Goal: Transaction & Acquisition: Book appointment/travel/reservation

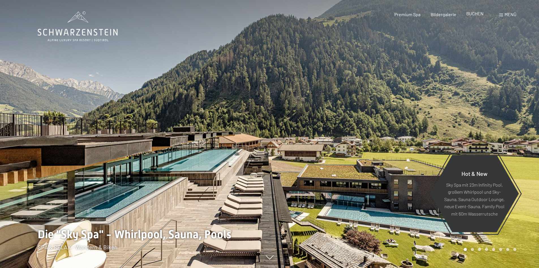
click at [477, 14] on span "BUCHEN" at bounding box center [475, 13] width 17 height 5
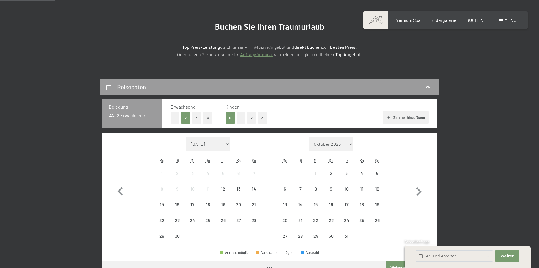
scroll to position [57, 0]
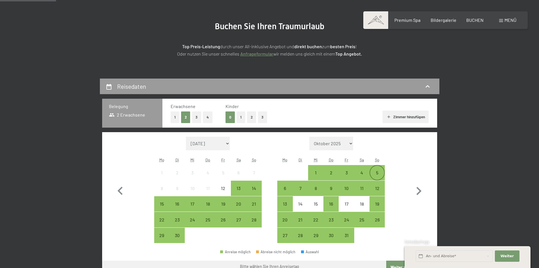
click at [380, 175] on div "5" at bounding box center [377, 177] width 14 height 14
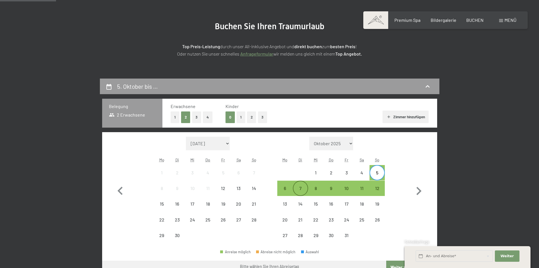
click at [298, 189] on div "7" at bounding box center [301, 193] width 14 height 14
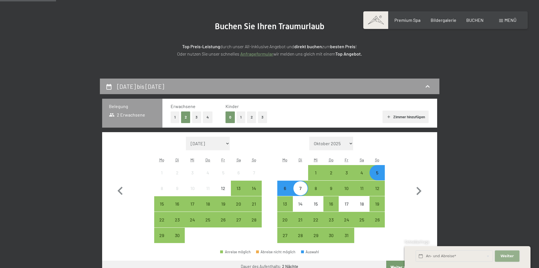
click at [507, 257] on span "Weiter" at bounding box center [507, 255] width 13 height 5
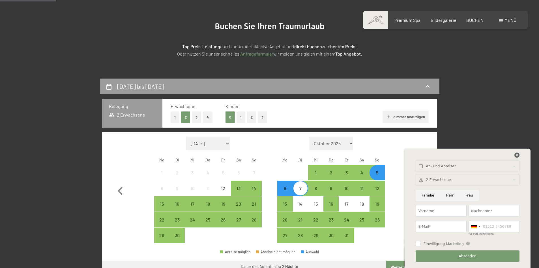
click at [517, 155] on icon at bounding box center [517, 154] width 5 height 5
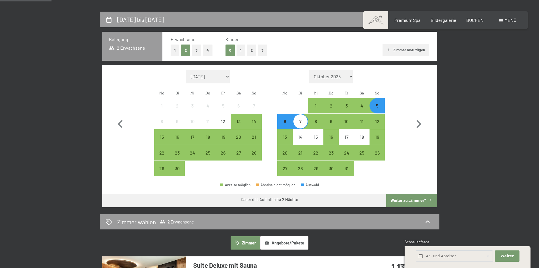
scroll to position [142, 0]
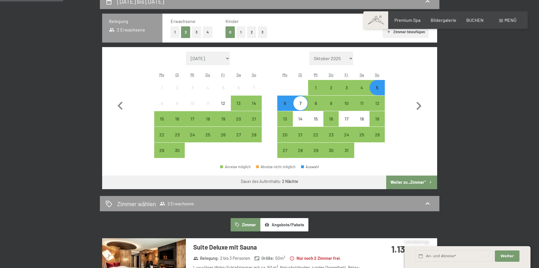
click at [411, 184] on button "Weiter zu „Zimmer“" at bounding box center [411, 182] width 51 height 14
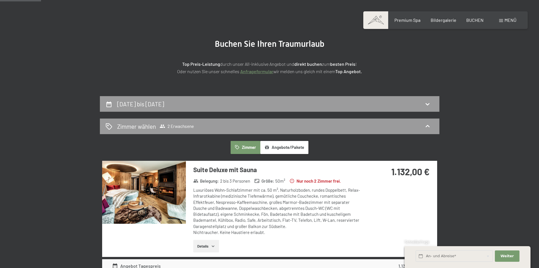
scroll to position [0, 0]
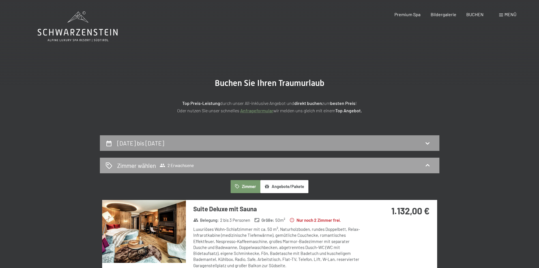
click at [228, 166] on div "Zimmer wählen 2 Erwachsene" at bounding box center [270, 165] width 328 height 8
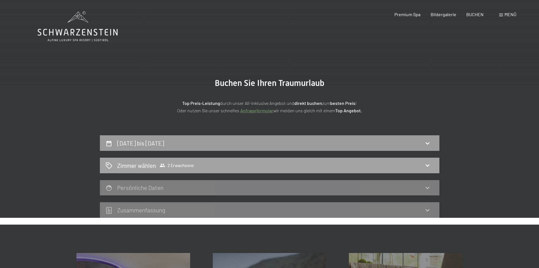
click at [272, 162] on div "Zimmer wählen 2 Erwachsene" at bounding box center [270, 165] width 328 height 8
